Goal: Feedback & Contribution: Submit feedback/report problem

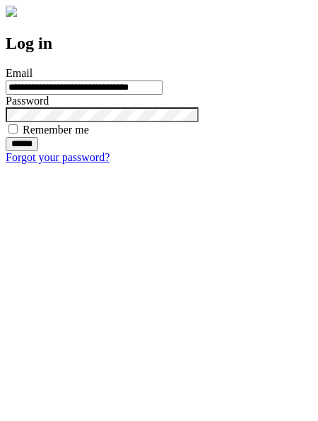
type input "**********"
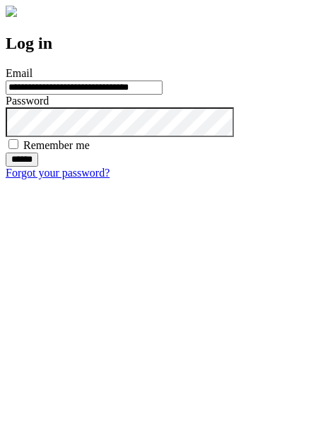
click at [38, 167] on input "******" at bounding box center [22, 160] width 32 height 14
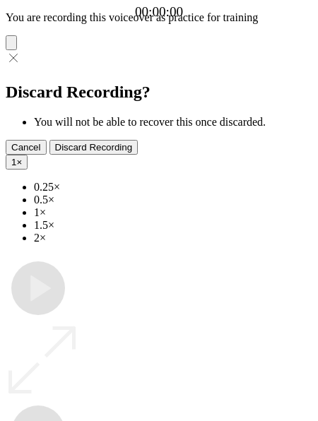
type input "**********"
